Goal: Entertainment & Leisure: Consume media (video, audio)

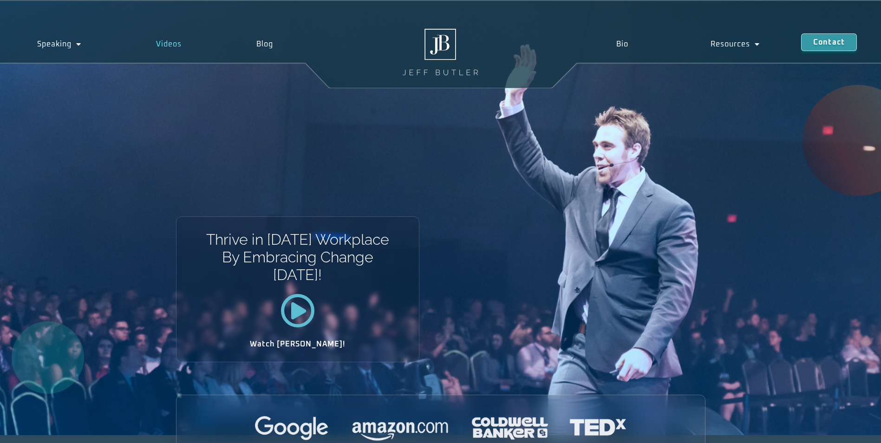
click at [160, 50] on link "Videos" at bounding box center [169, 43] width 100 height 21
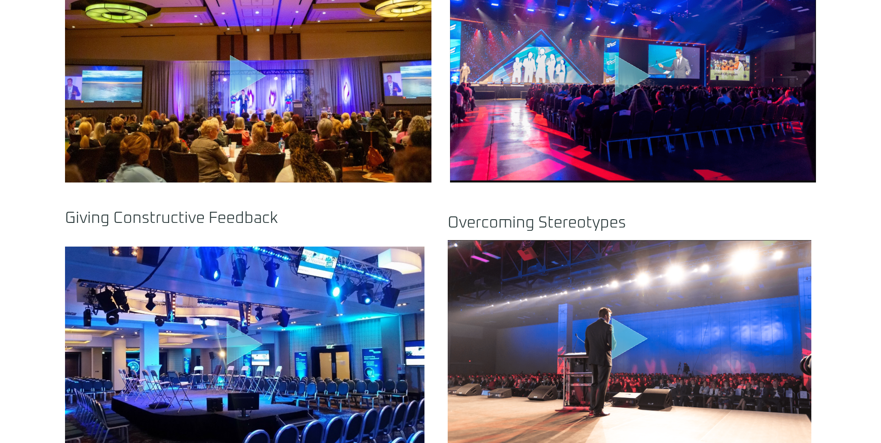
scroll to position [743, 0]
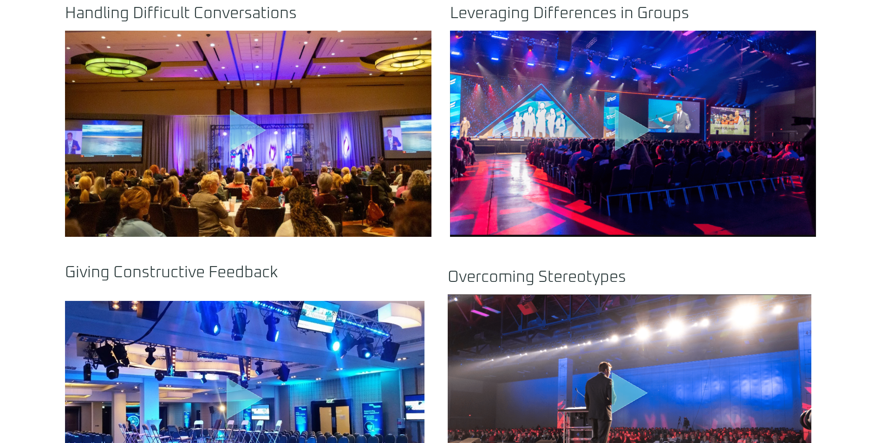
click at [257, 148] on icon ".st0{fill:#FFF;fill-opacity:.39}.st1{fill:#5ADCE8;fill-opacity:.6}.st2{fill:non…" at bounding box center [248, 132] width 46 height 46
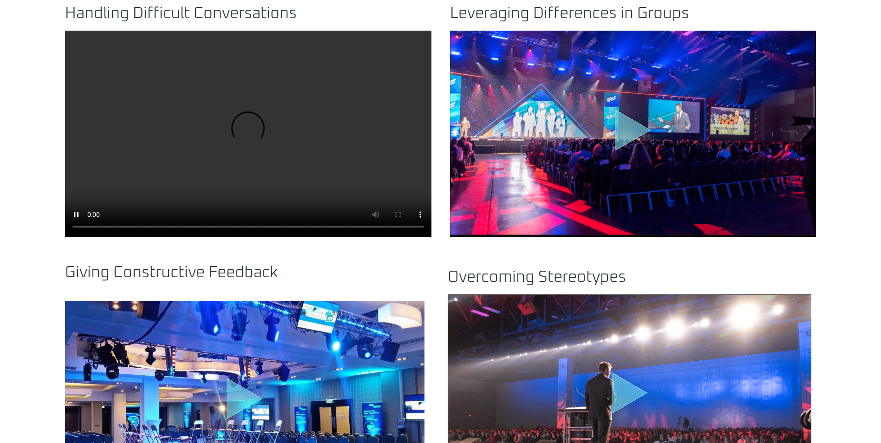
click at [269, 167] on video at bounding box center [248, 134] width 367 height 206
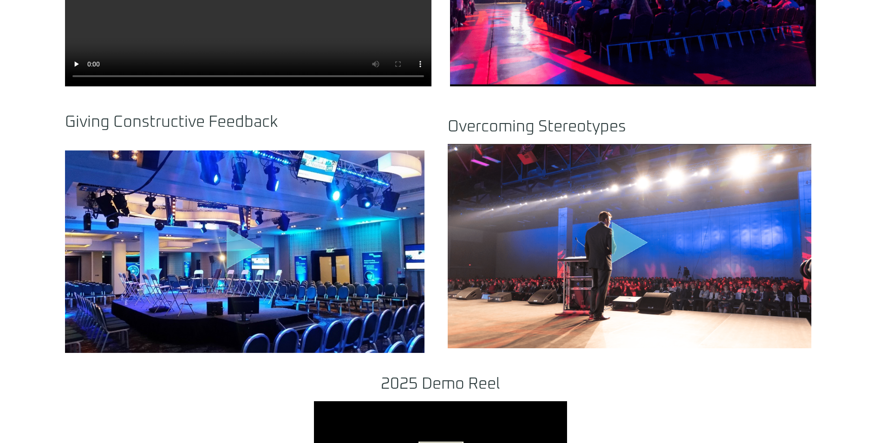
scroll to position [883, 0]
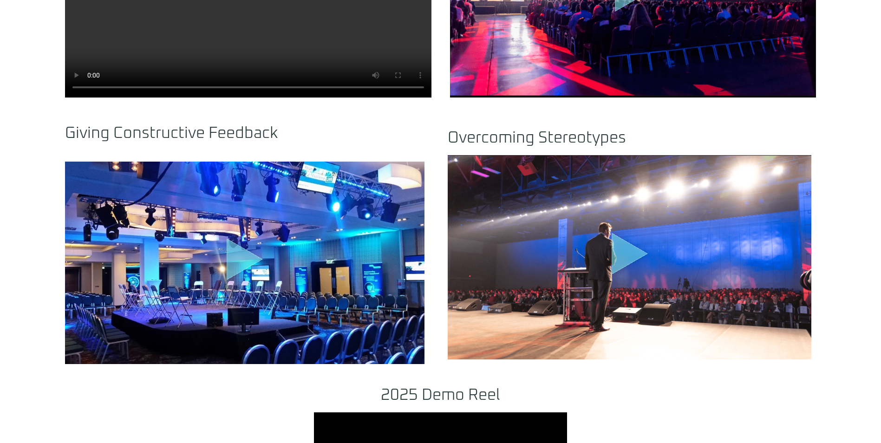
click at [628, 251] on icon "Play Video about motivational speaker dallas" at bounding box center [630, 254] width 36 height 42
